Goal: Task Accomplishment & Management: Complete application form

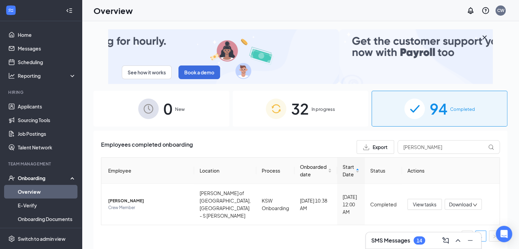
click at [290, 122] on div "32 In progress" at bounding box center [301, 109] width 136 height 36
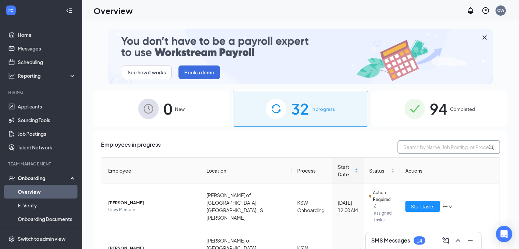
click at [410, 150] on input "text" at bounding box center [449, 147] width 102 height 14
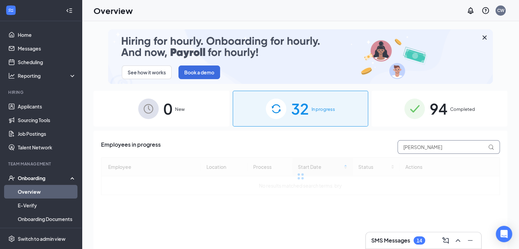
type input "[PERSON_NAME]"
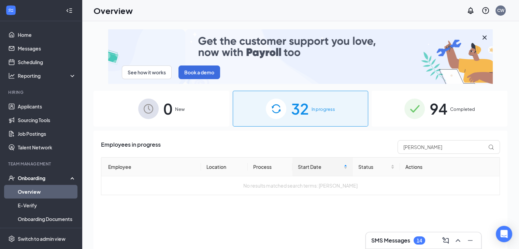
click at [449, 114] on div "94 Completed" at bounding box center [440, 109] width 136 height 36
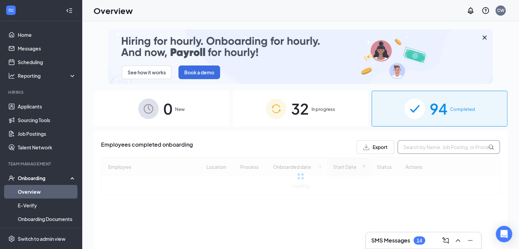
click at [434, 144] on input "text" at bounding box center [449, 147] width 102 height 14
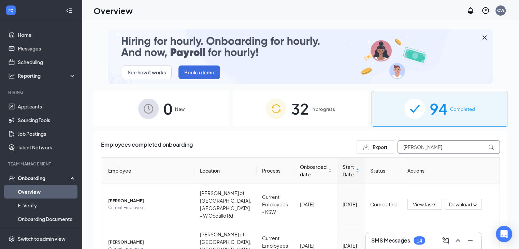
type input "[PERSON_NAME]"
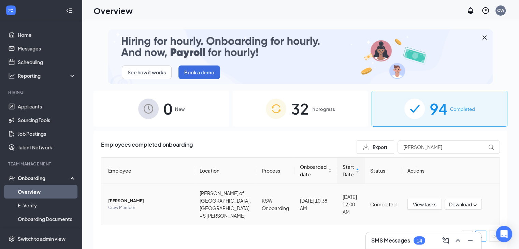
click at [133, 199] on span "[PERSON_NAME]" at bounding box center [148, 201] width 81 height 7
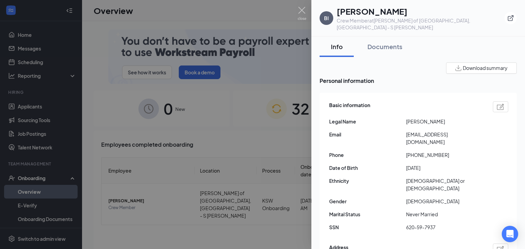
click at [384, 42] on div "Documents" at bounding box center [384, 46] width 35 height 9
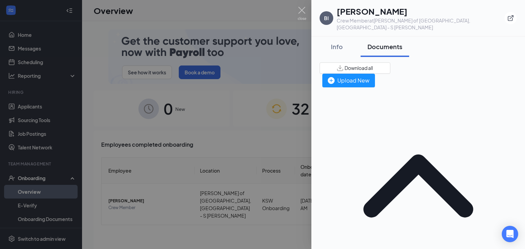
click at [248, 57] on div at bounding box center [262, 124] width 525 height 249
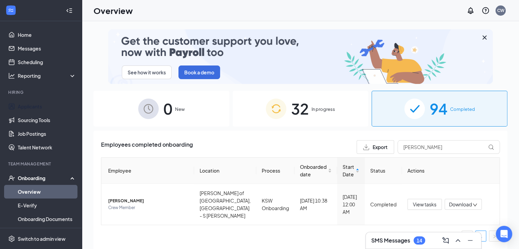
click at [36, 104] on link "Applicants" at bounding box center [47, 107] width 58 height 14
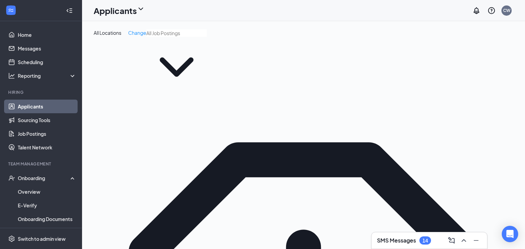
type input "[PERSON_NAME]"
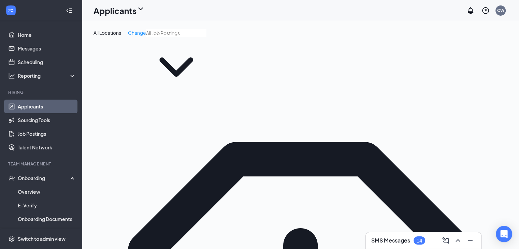
scroll to position [38, 0]
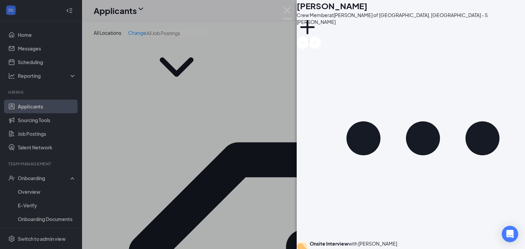
click at [179, 219] on div "NC [PERSON_NAME] Crew Member at [PERSON_NAME] of [GEOGRAPHIC_DATA], [GEOGRAPHIC…" at bounding box center [262, 124] width 525 height 249
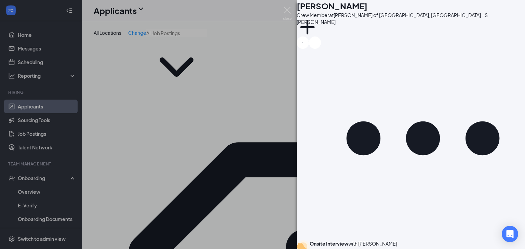
type input "Interview Complete - Hired"
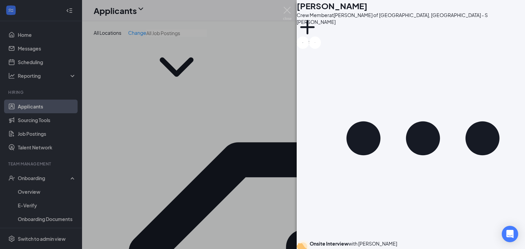
click at [195, 194] on div "NC [PERSON_NAME] Crew Member at [PERSON_NAME] of [GEOGRAPHIC_DATA], [GEOGRAPHIC…" at bounding box center [262, 124] width 525 height 249
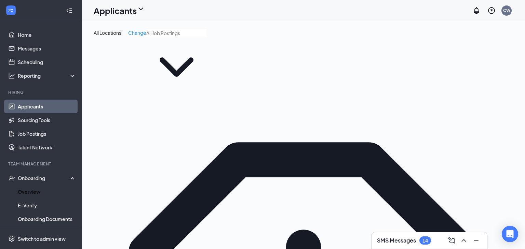
click at [47, 190] on link "Overview" at bounding box center [47, 192] width 58 height 14
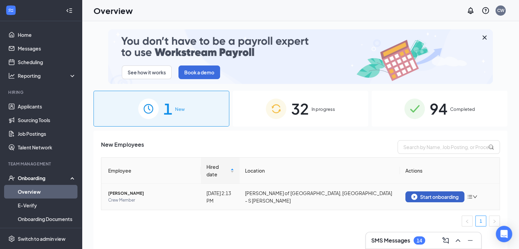
click at [429, 194] on div "Start onboarding" at bounding box center [434, 197] width 47 height 6
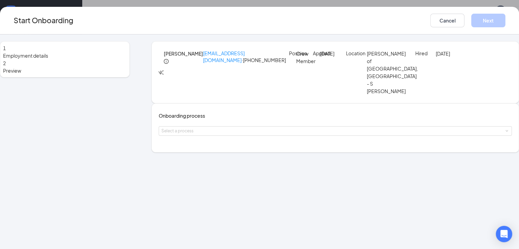
click at [228, 135] on div "Select a process" at bounding box center [334, 131] width 345 height 7
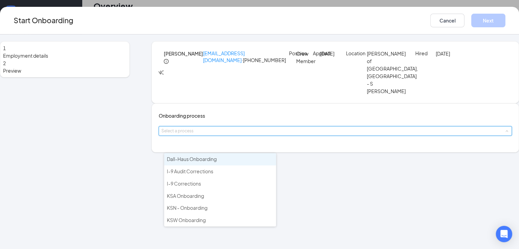
scroll to position [31, 0]
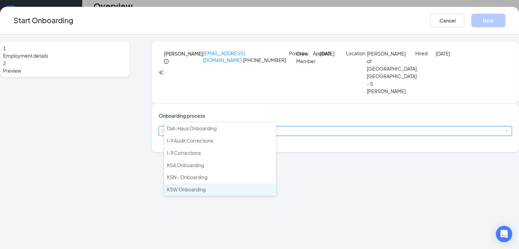
click at [206, 186] on span "KSW Onboarding" at bounding box center [186, 189] width 39 height 6
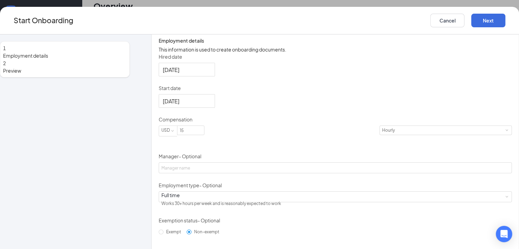
scroll to position [132, 0]
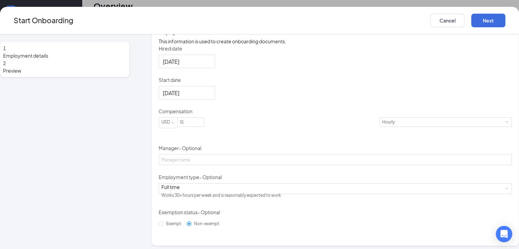
click at [191, 97] on input "[DATE]" at bounding box center [186, 93] width 47 height 9
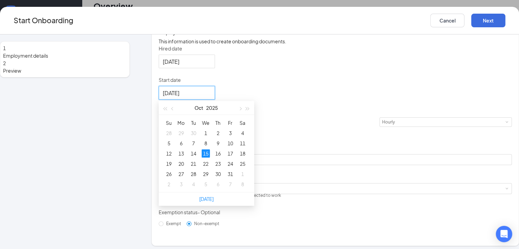
click at [244, 115] on button "button" at bounding box center [240, 108] width 8 height 14
type input "[DATE]"
click at [243, 148] on div "8" at bounding box center [243, 143] width 8 height 8
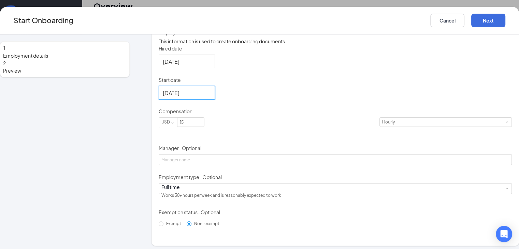
drag, startPoint x: 206, startPoint y: 153, endPoint x: 156, endPoint y: 143, distance: 50.5
click at [156, 143] on div "Employment details This information is used to create onboarding documents. Hir…" at bounding box center [336, 133] width 368 height 226
type input "14.85"
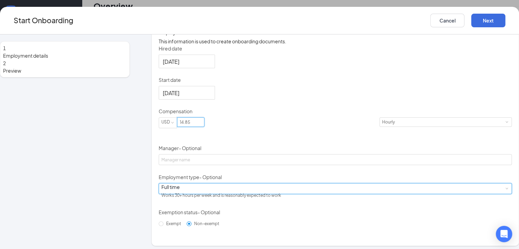
click at [199, 194] on div "Full time Works 30+ hours per week and is reasonably expected to work" at bounding box center [336, 189] width 348 height 10
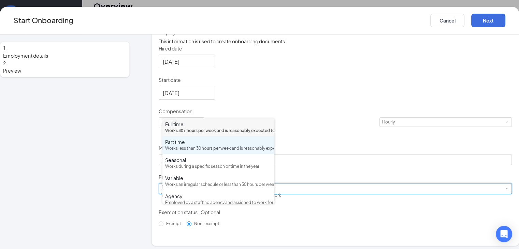
click at [197, 152] on div "Works less than 30 hours per week and is reasonably expected to work" at bounding box center [218, 148] width 107 height 6
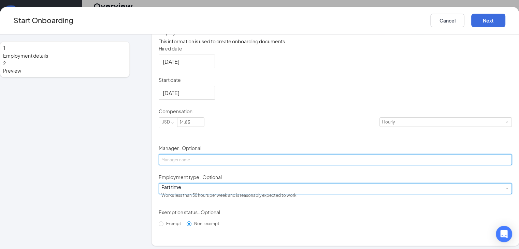
click at [221, 165] on input "Manager - Optional" at bounding box center [335, 159] width 353 height 11
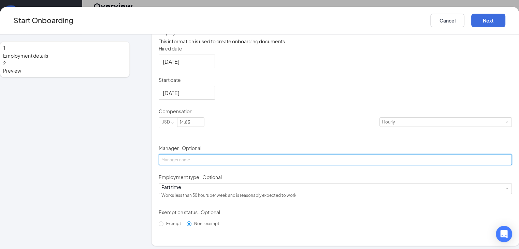
scroll to position [157, 0]
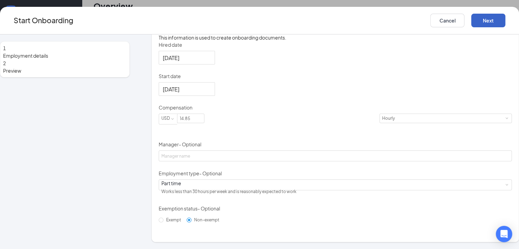
click at [479, 26] on button "Next" at bounding box center [489, 21] width 34 height 14
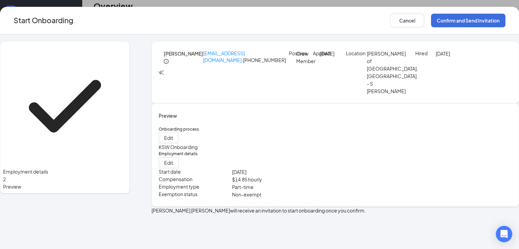
scroll to position [0, 0]
click at [488, 22] on button "Confirm and Send Invitation" at bounding box center [468, 21] width 74 height 14
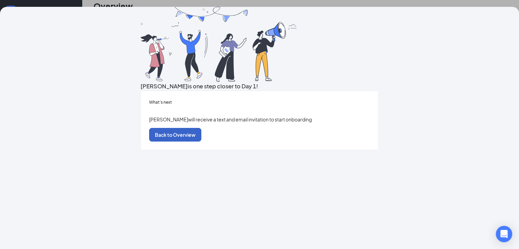
click at [201, 142] on button "Back to Overview" at bounding box center [175, 135] width 52 height 14
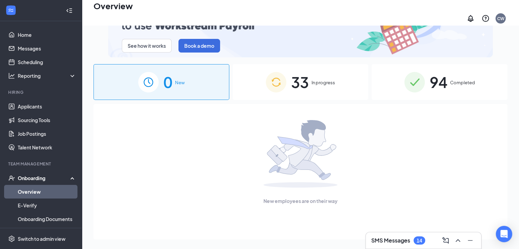
click at [44, 194] on link "Overview" at bounding box center [47, 192] width 58 height 14
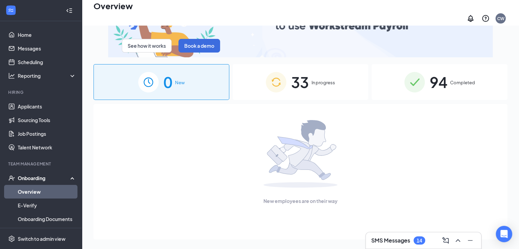
click at [310, 86] on div "33 In progress" at bounding box center [301, 82] width 136 height 36
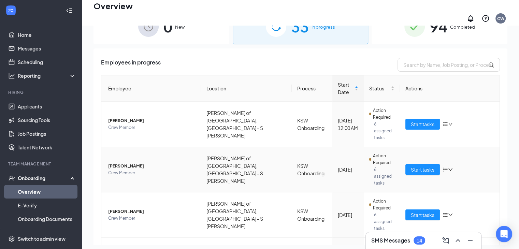
scroll to position [56, 0]
click at [123, 124] on span "Crew Member" at bounding box center [151, 127] width 87 height 7
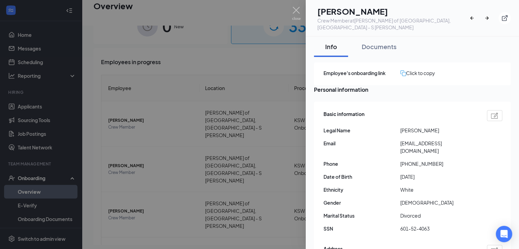
click at [384, 42] on div "Documents" at bounding box center [379, 46] width 35 height 9
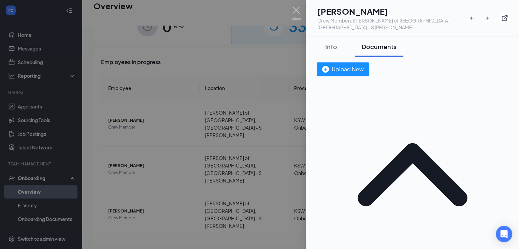
click at [226, 149] on div at bounding box center [259, 124] width 519 height 249
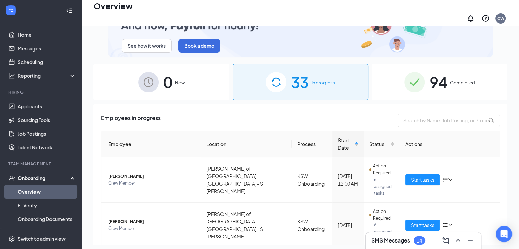
click at [448, 84] on div "94 Completed" at bounding box center [440, 82] width 136 height 36
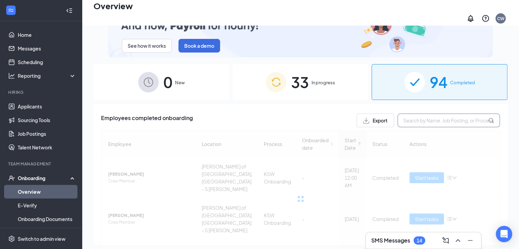
click at [429, 114] on input "text" at bounding box center [449, 121] width 102 height 14
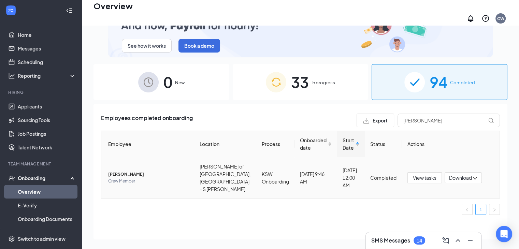
click at [144, 171] on span "[PERSON_NAME]" at bounding box center [148, 174] width 81 height 7
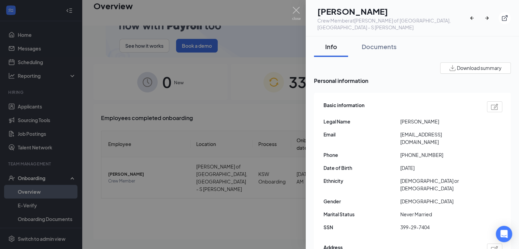
click at [227, 184] on div at bounding box center [259, 124] width 519 height 249
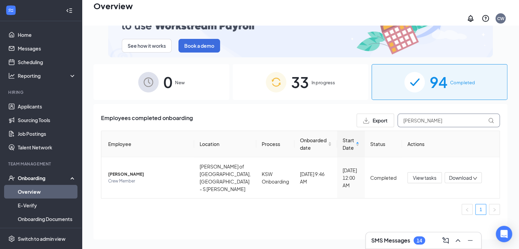
click at [424, 118] on input "[PERSON_NAME]" at bounding box center [449, 121] width 102 height 14
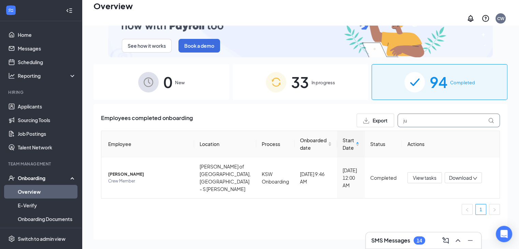
type input "j"
click at [135, 171] on span "[PERSON_NAME]" at bounding box center [148, 174] width 81 height 7
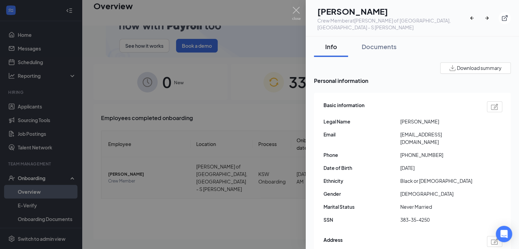
click at [236, 208] on div at bounding box center [259, 124] width 519 height 249
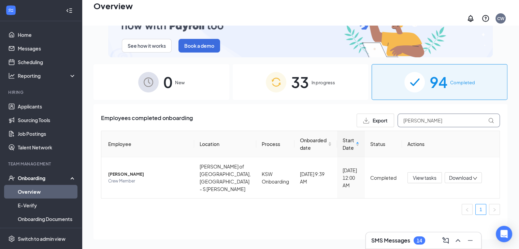
click at [425, 119] on input "[PERSON_NAME]" at bounding box center [449, 121] width 102 height 14
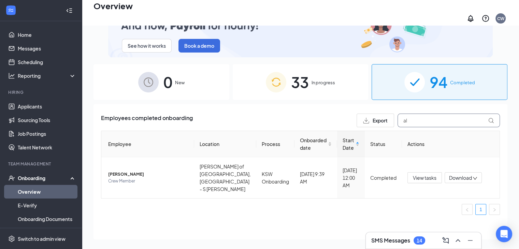
type input "a"
type input "[PERSON_NAME]"
click at [122, 179] on span "Crew Member" at bounding box center [148, 181] width 81 height 7
